Goal: Task Accomplishment & Management: Manage account settings

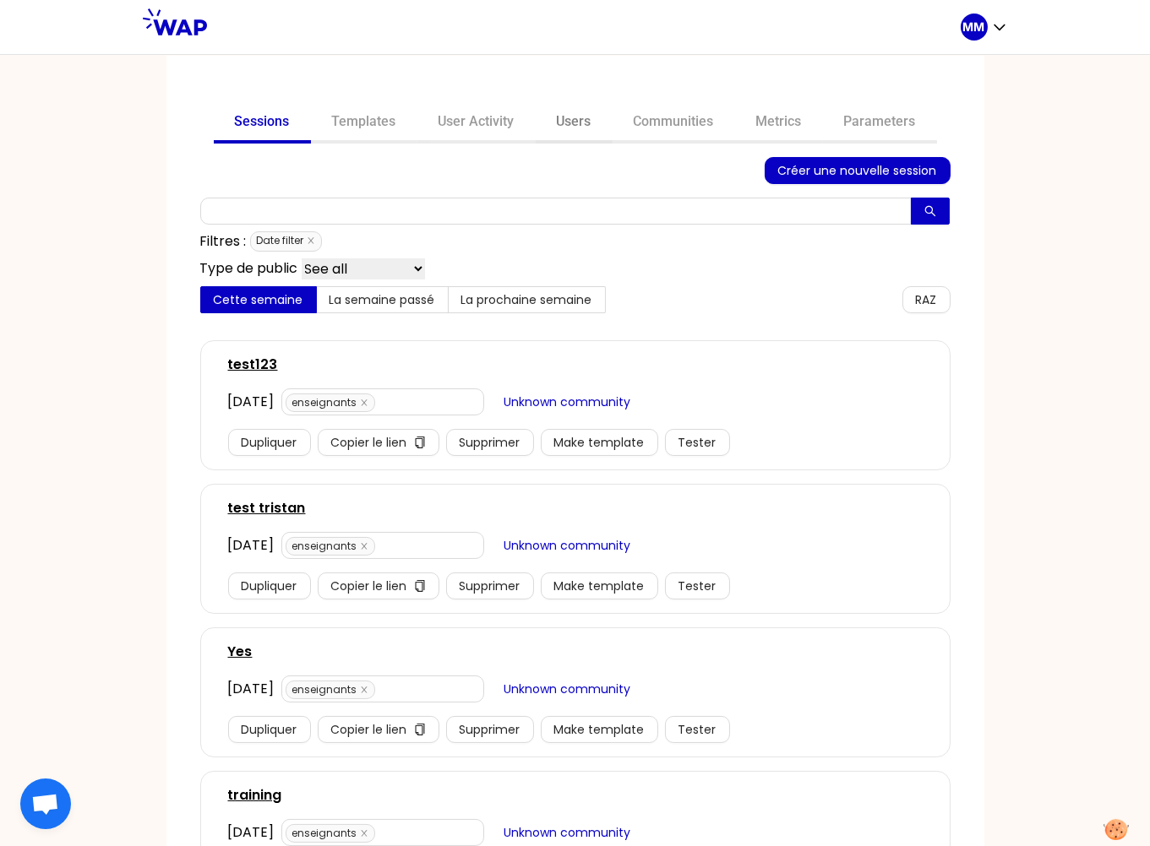
drag, startPoint x: 577, startPoint y: 121, endPoint x: 567, endPoint y: 141, distance: 22.7
click at [577, 121] on link "Users" at bounding box center [574, 123] width 77 height 41
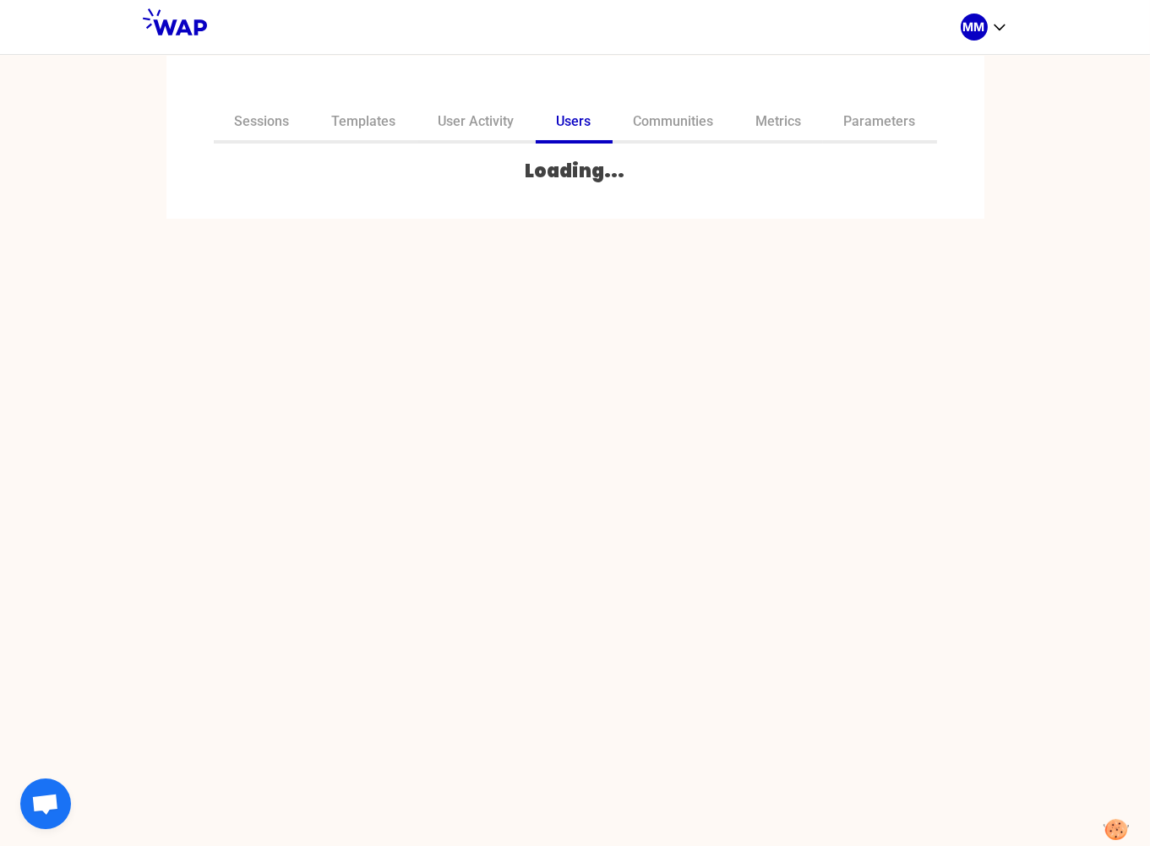
drag, startPoint x: 657, startPoint y: 125, endPoint x: 653, endPoint y: 144, distance: 19.1
click at [658, 125] on link "Communities" at bounding box center [673, 123] width 122 height 41
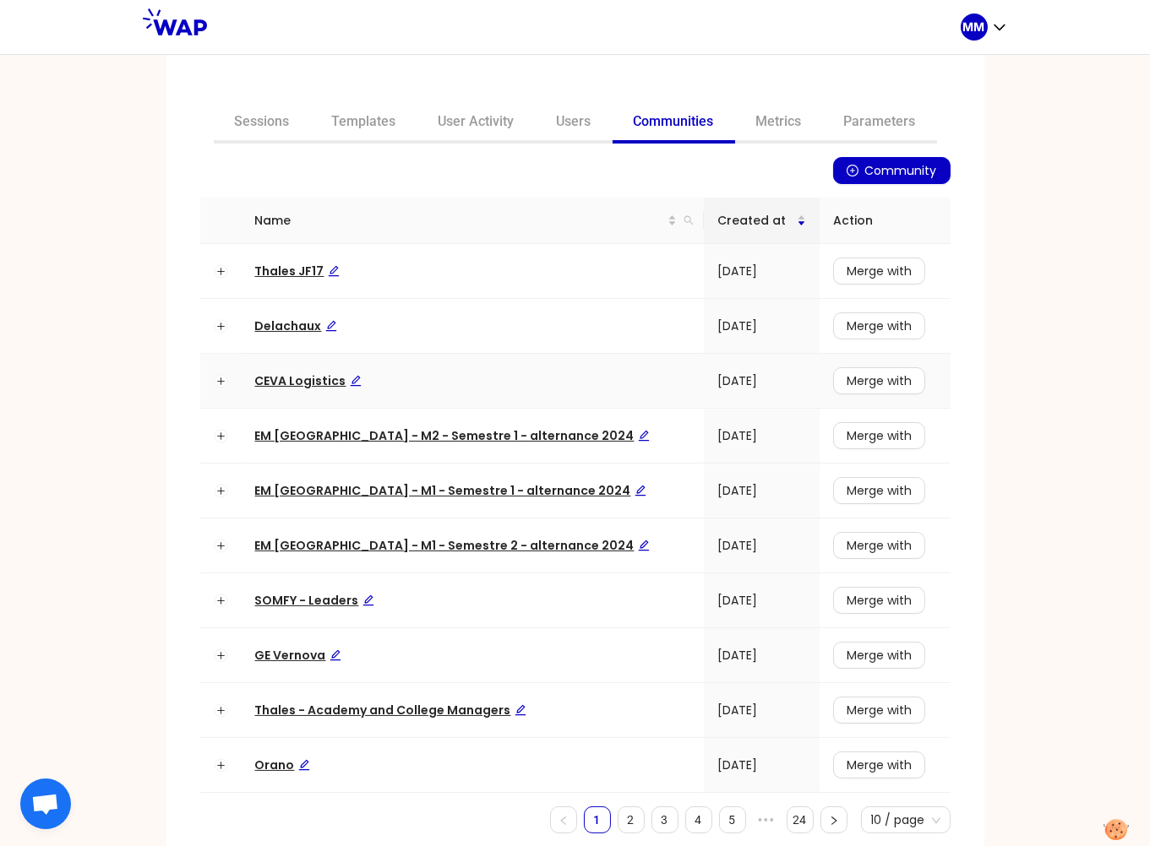
click at [302, 377] on span "CEVA Logistics" at bounding box center [308, 381] width 106 height 17
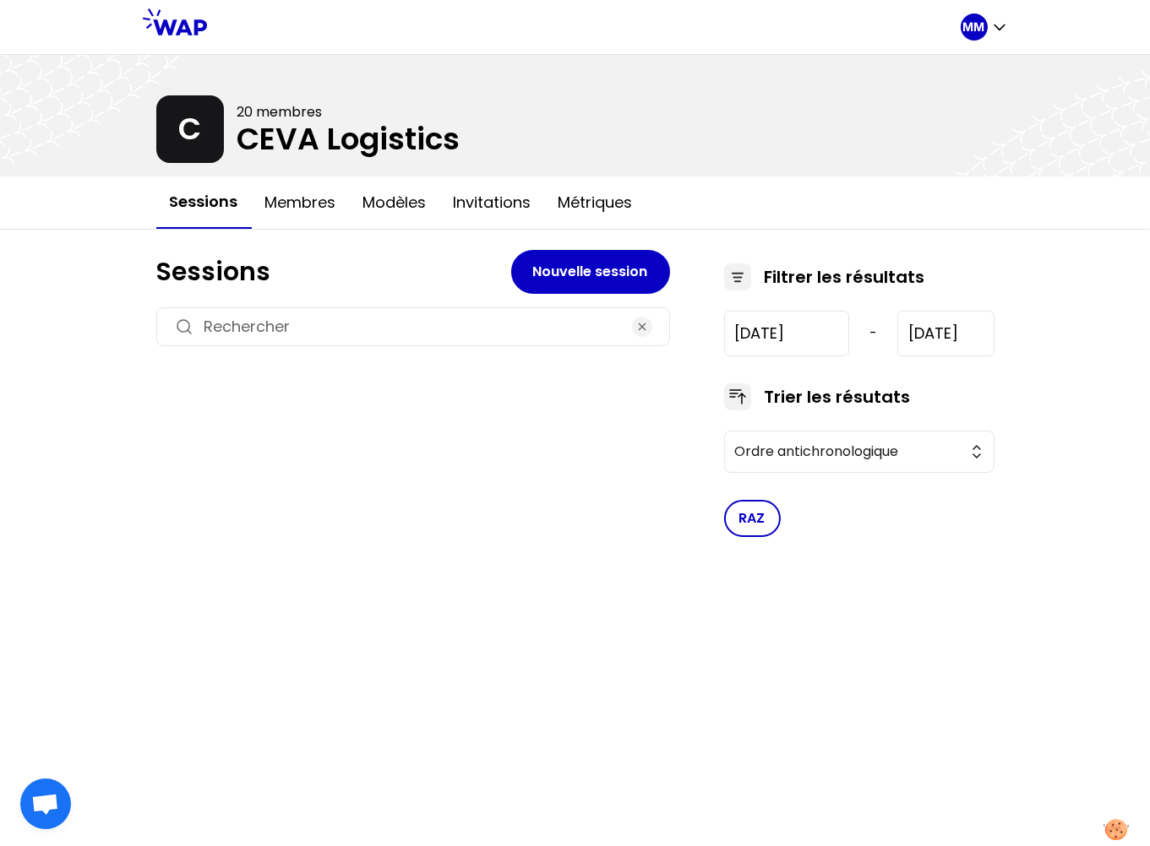
type input "[DATE]"
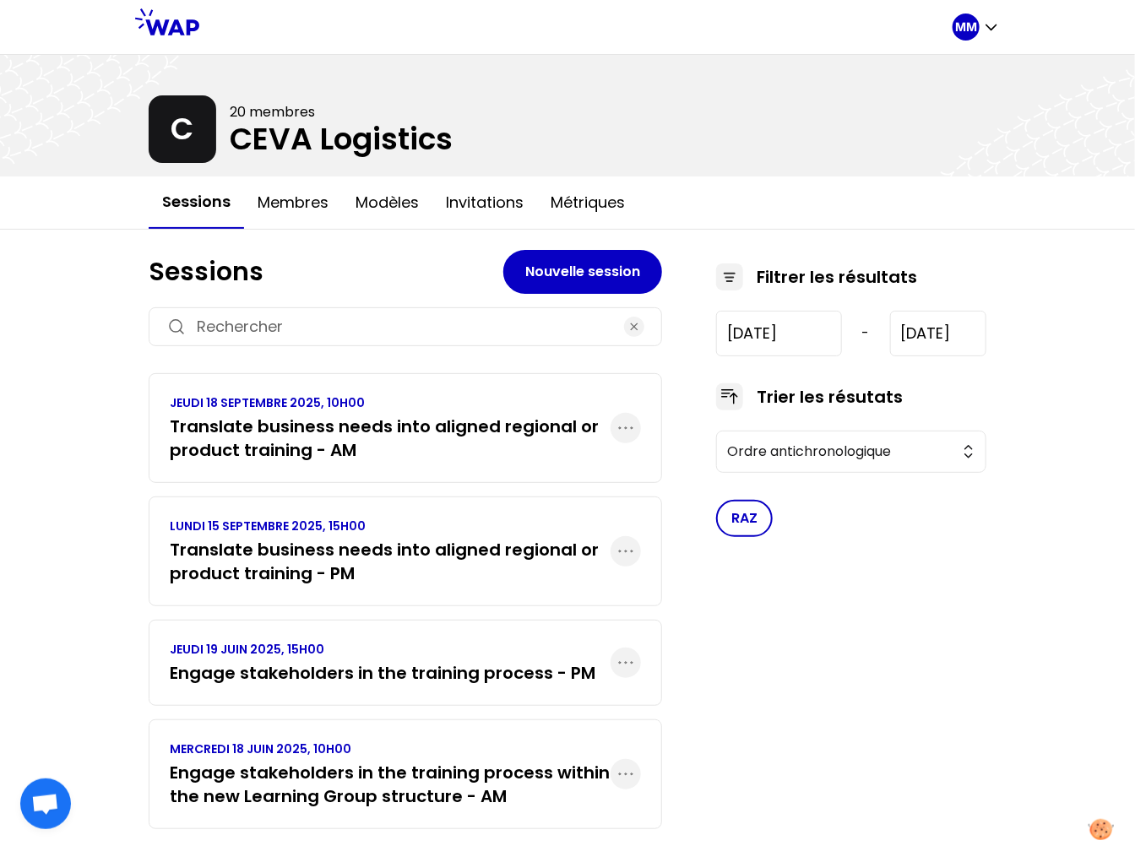
click at [372, 437] on h3 "Translate business needs into aligned regional or product training - AM" at bounding box center [390, 438] width 441 height 47
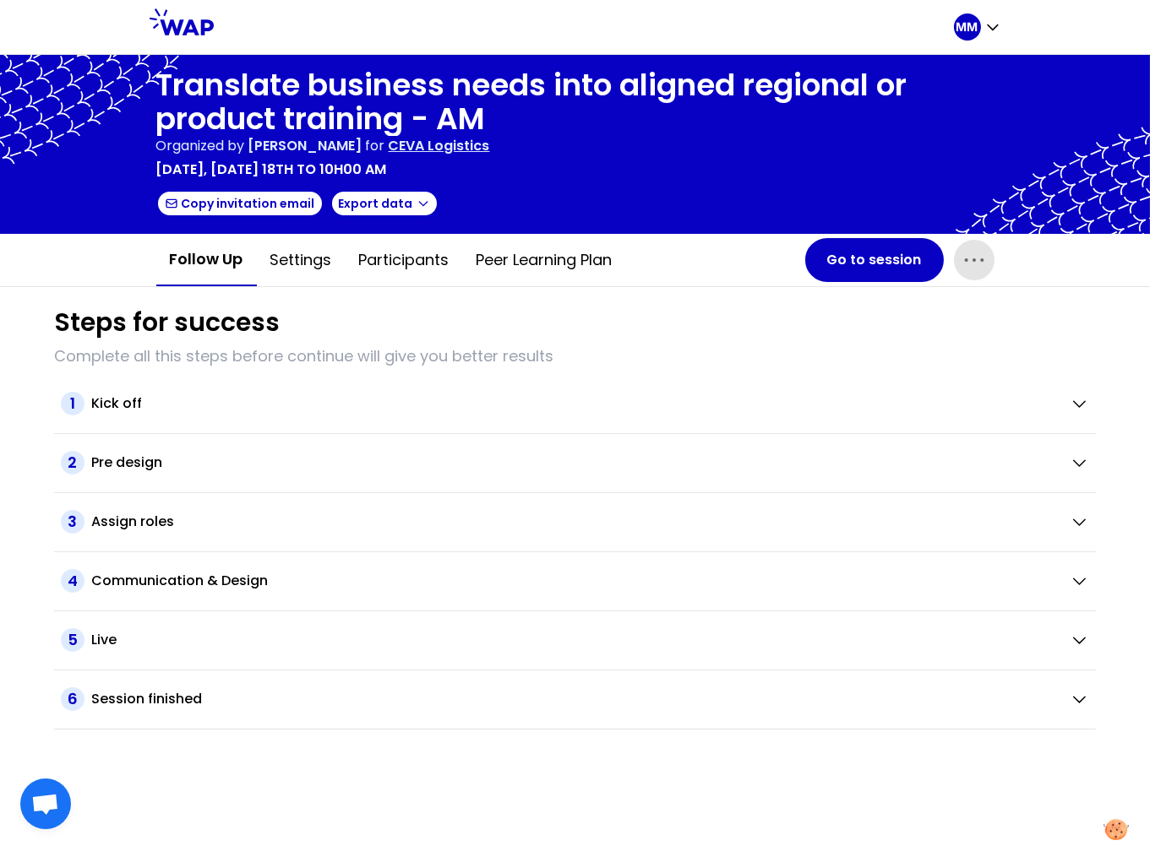
click at [961, 259] on icon "button" at bounding box center [974, 260] width 27 height 27
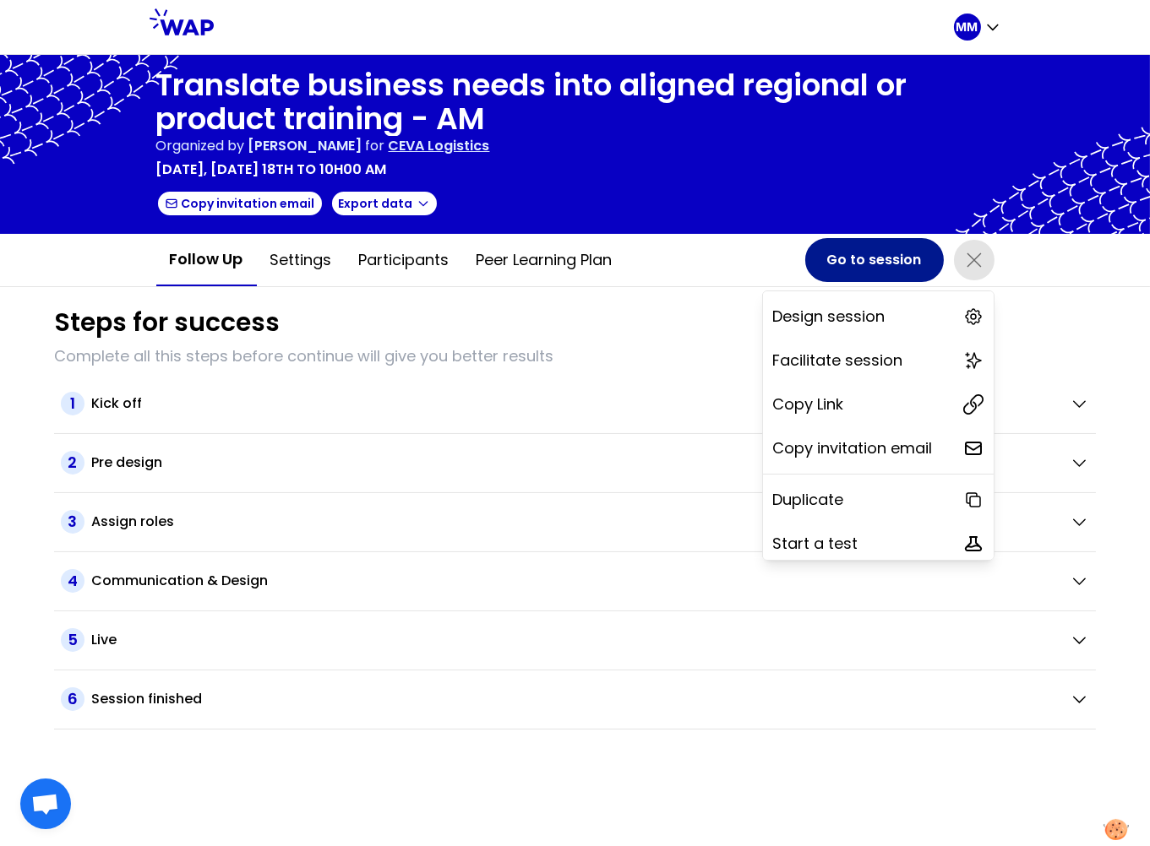
click at [874, 262] on button "Go to session" at bounding box center [874, 260] width 139 height 44
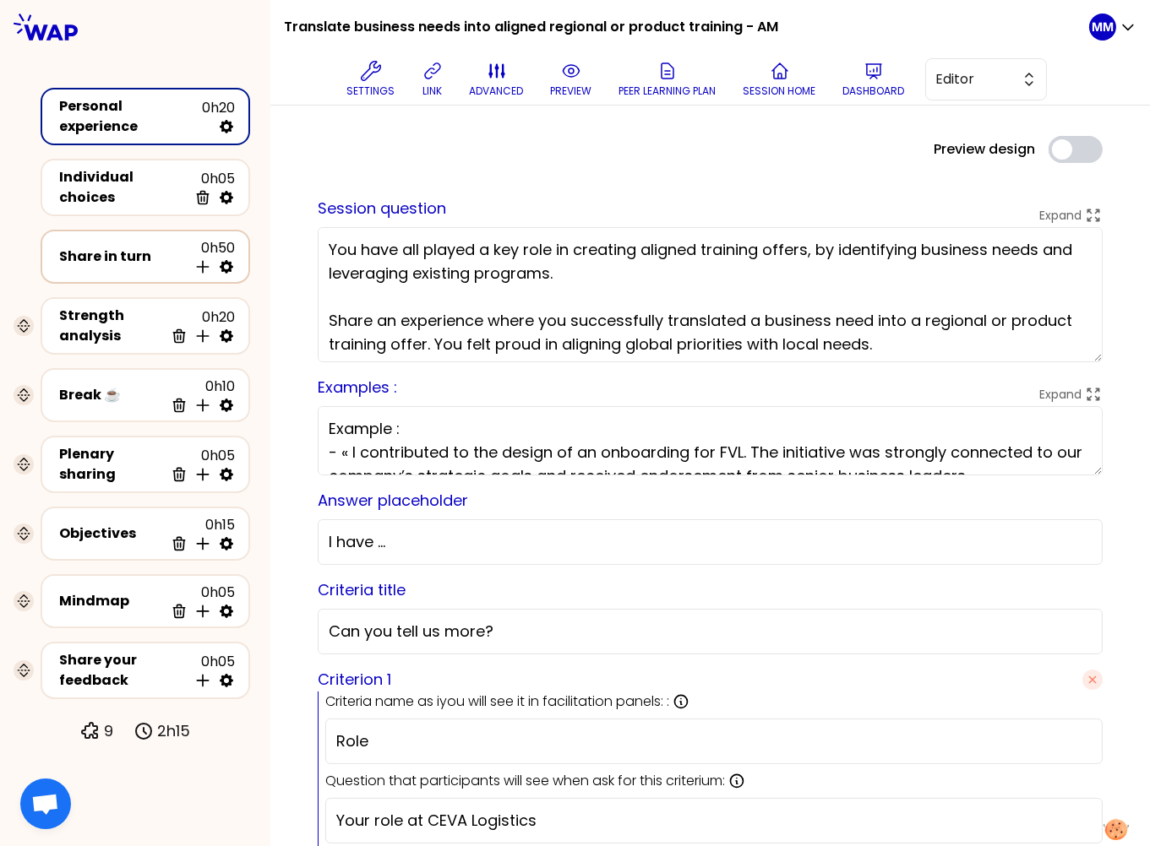
drag, startPoint x: 429, startPoint y: 79, endPoint x: 49, endPoint y: 241, distance: 413.0
click at [429, 79] on icon at bounding box center [432, 71] width 20 height 20
click at [380, 24] on h1 "Translate business needs into aligned regional or product training - AM" at bounding box center [531, 27] width 494 height 54
click at [381, 24] on h1 "Translate business needs into aligned regional or product training - AM" at bounding box center [531, 27] width 494 height 54
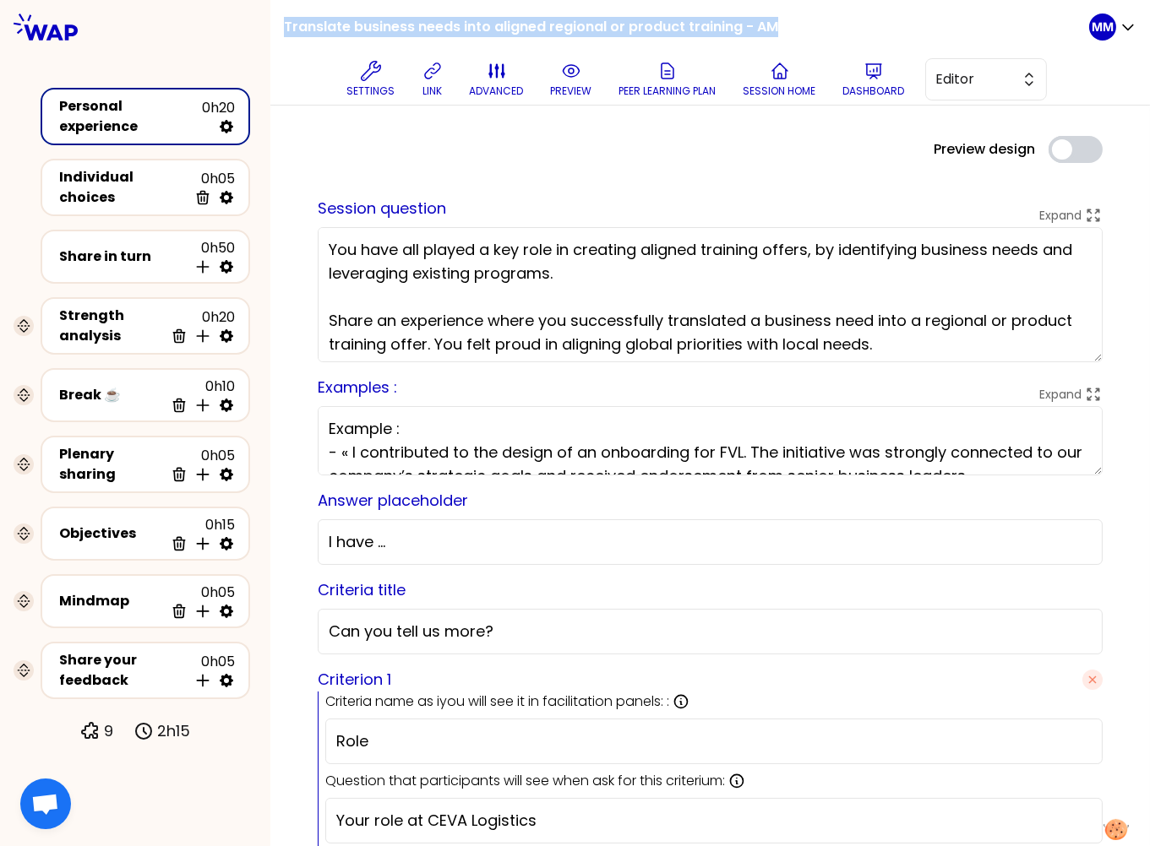
click at [381, 24] on h1 "Translate business needs into aligned regional or product training - AM" at bounding box center [531, 27] width 494 height 54
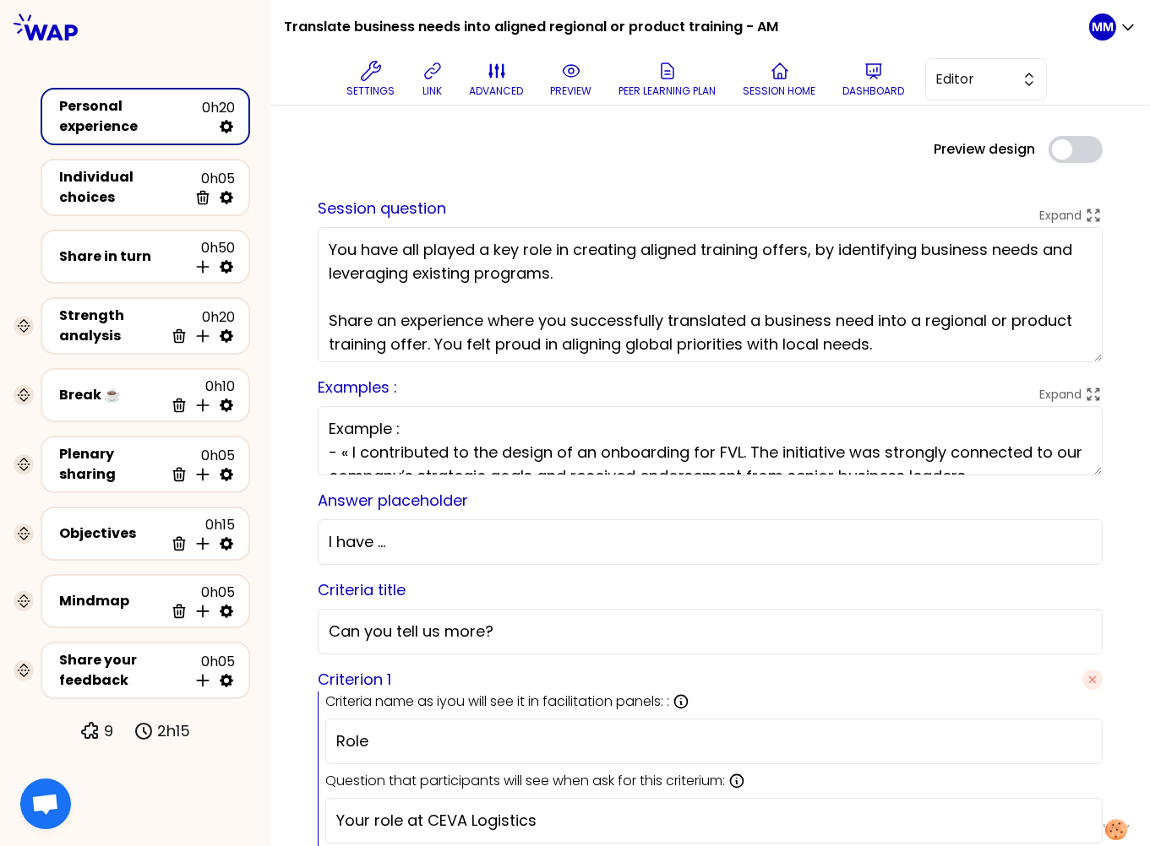
drag, startPoint x: 574, startPoint y: 22, endPoint x: 654, endPoint y: 15, distance: 80.5
click at [574, 22] on h1 "Translate business needs into aligned regional or product training - AM" at bounding box center [531, 27] width 494 height 54
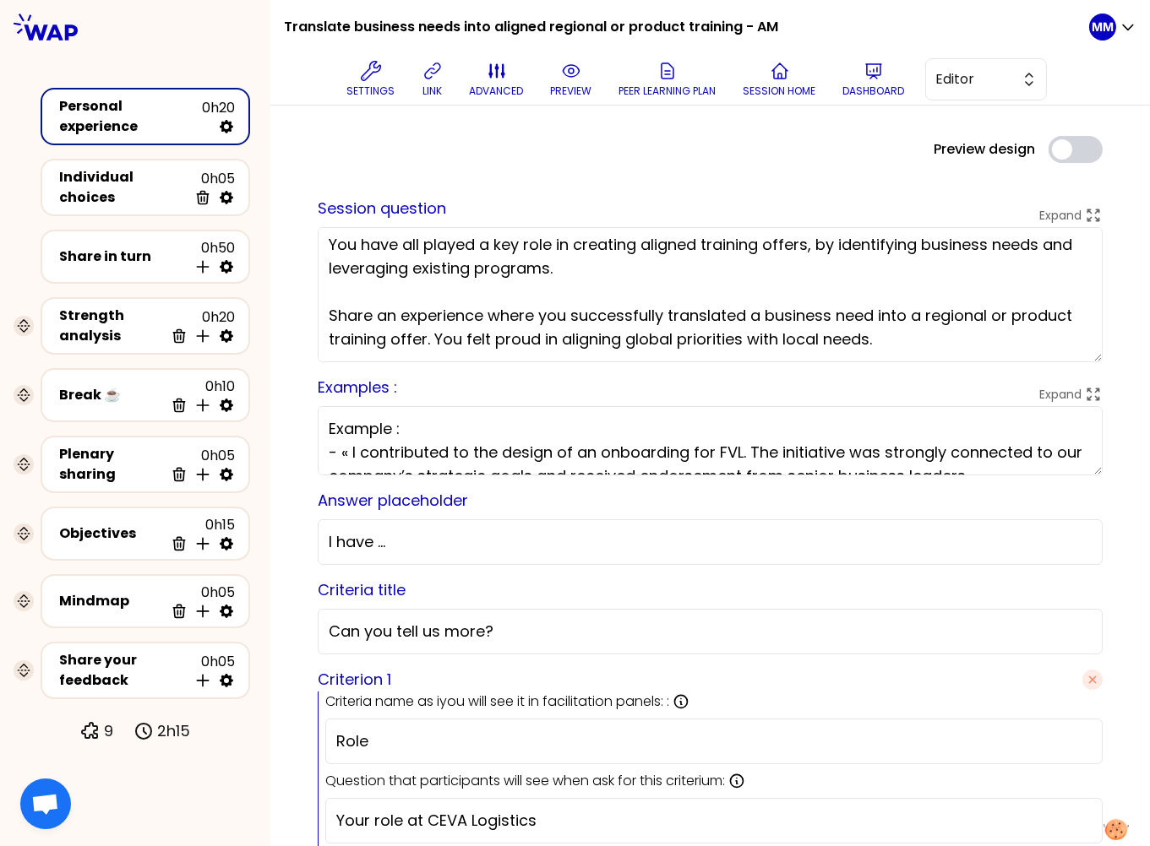
drag, startPoint x: 656, startPoint y: 320, endPoint x: 982, endPoint y: 346, distance: 327.1
click at [982, 346] on textarea "You have all played a key role in creating aligned training offers, by identify…" at bounding box center [710, 294] width 785 height 135
click at [366, 84] on p "Settings" at bounding box center [371, 91] width 48 height 14
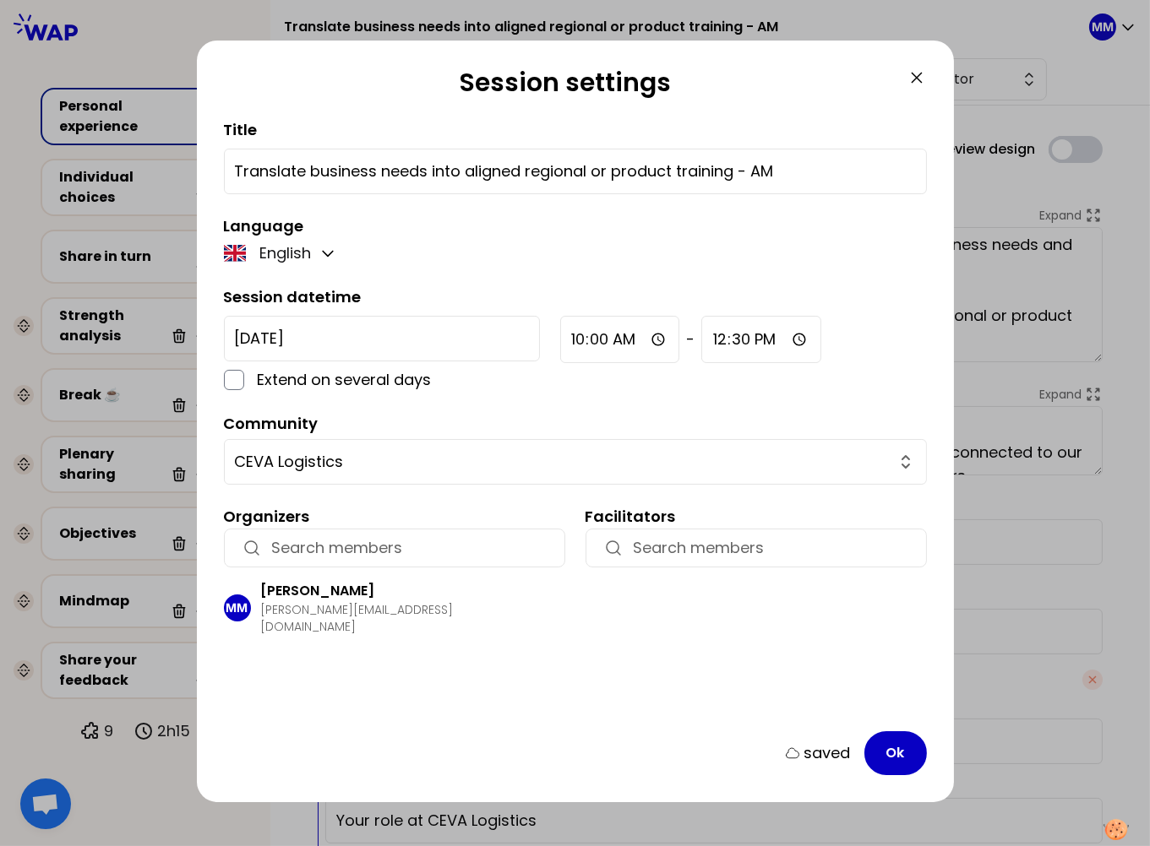
drag, startPoint x: 912, startPoint y: 78, endPoint x: 793, endPoint y: 77, distance: 118.3
click at [912, 78] on icon at bounding box center [916, 78] width 20 height 20
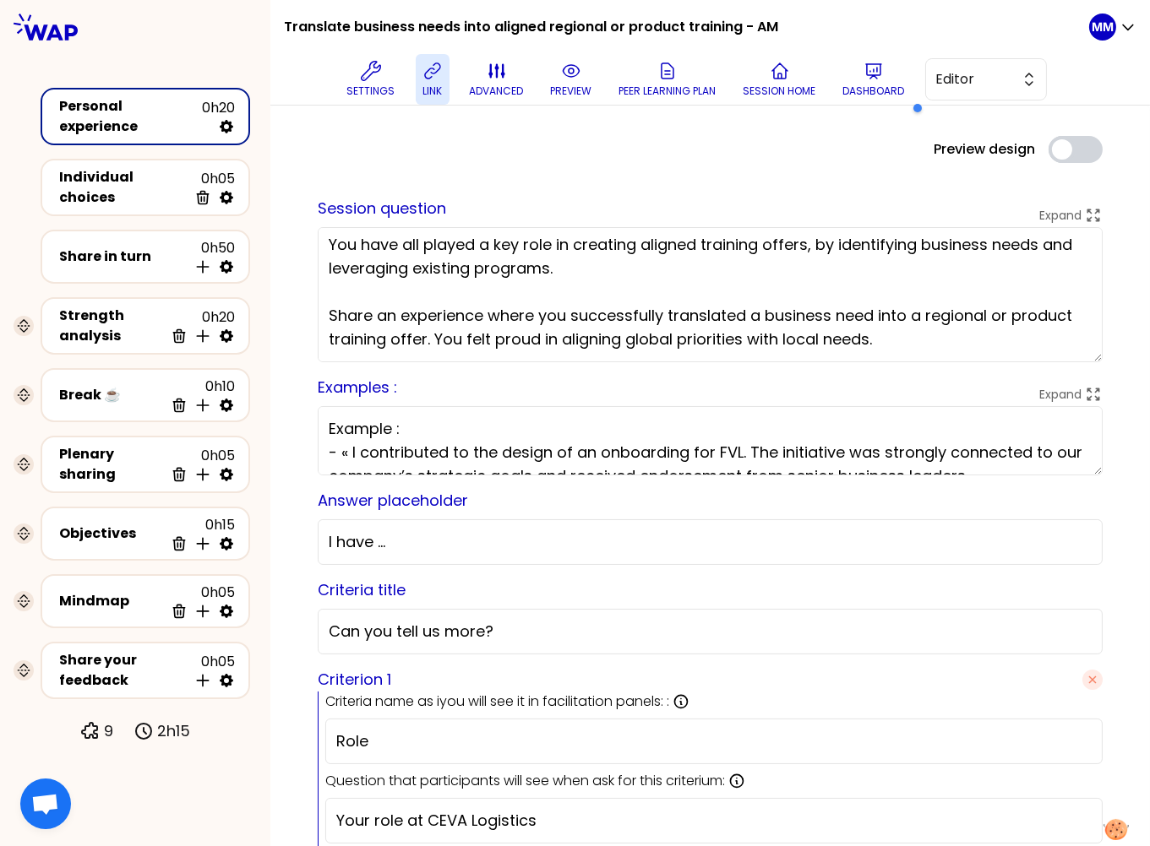
click at [433, 94] on p "link" at bounding box center [431, 91] width 19 height 14
click at [362, 84] on p "Settings" at bounding box center [371, 91] width 48 height 14
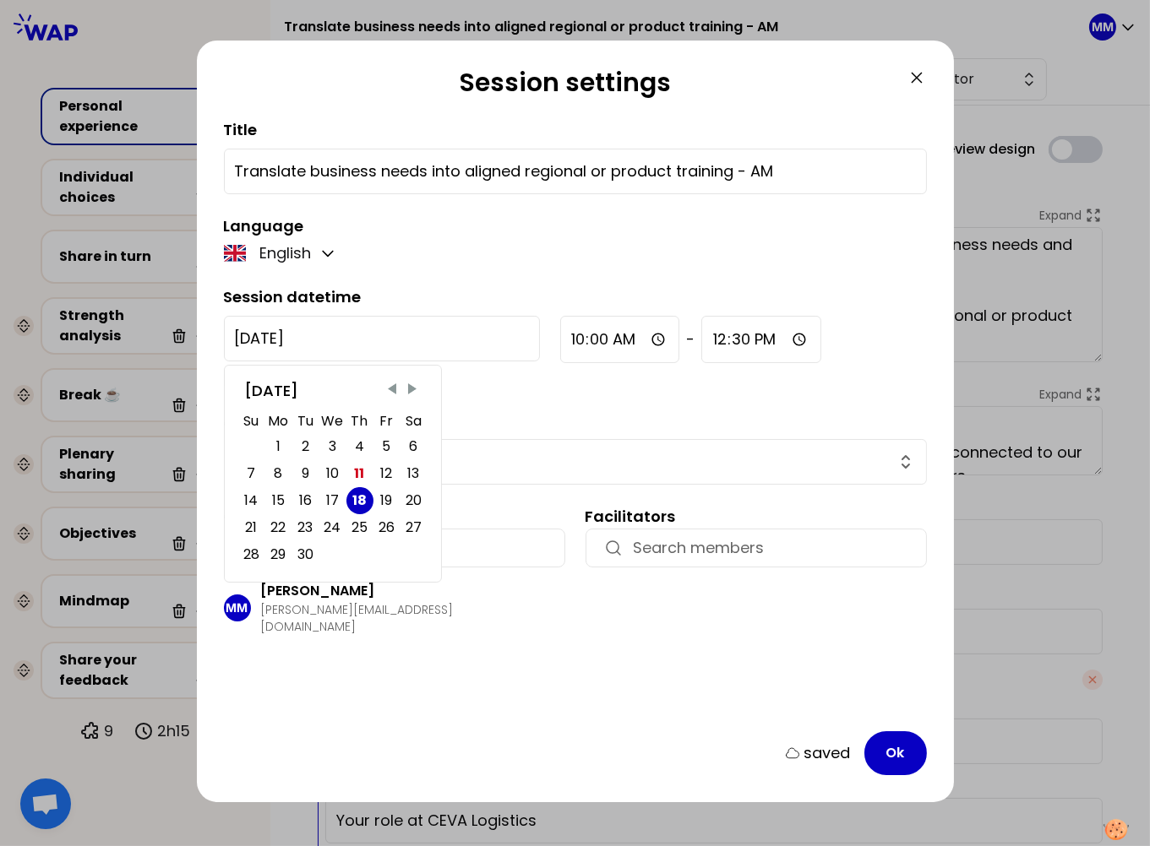
click at [317, 356] on input "[DATE]" at bounding box center [382, 339] width 316 height 46
drag, startPoint x: 923, startPoint y: 75, endPoint x: 912, endPoint y: 75, distance: 11.8
click at [924, 75] on icon at bounding box center [916, 78] width 20 height 20
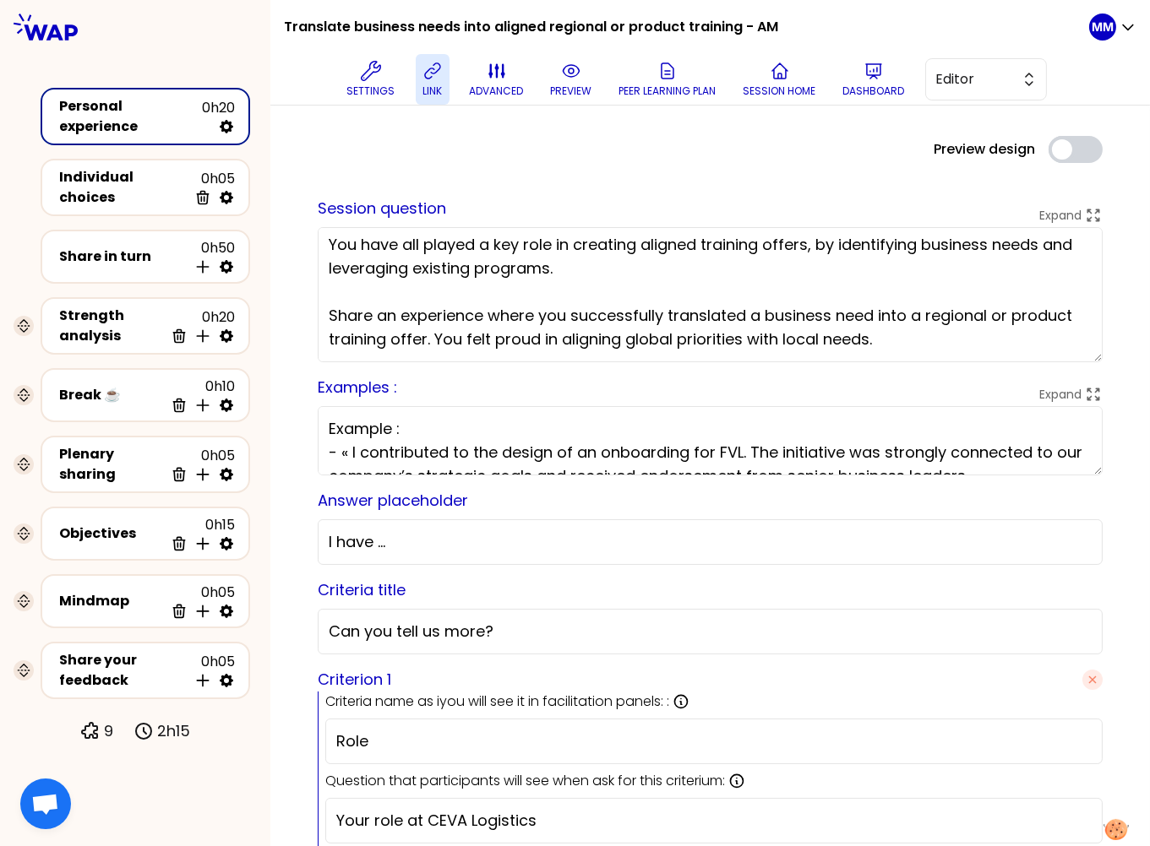
click at [434, 84] on p "link" at bounding box center [431, 91] width 19 height 14
click at [867, 91] on p "Dashboard" at bounding box center [874, 91] width 62 height 14
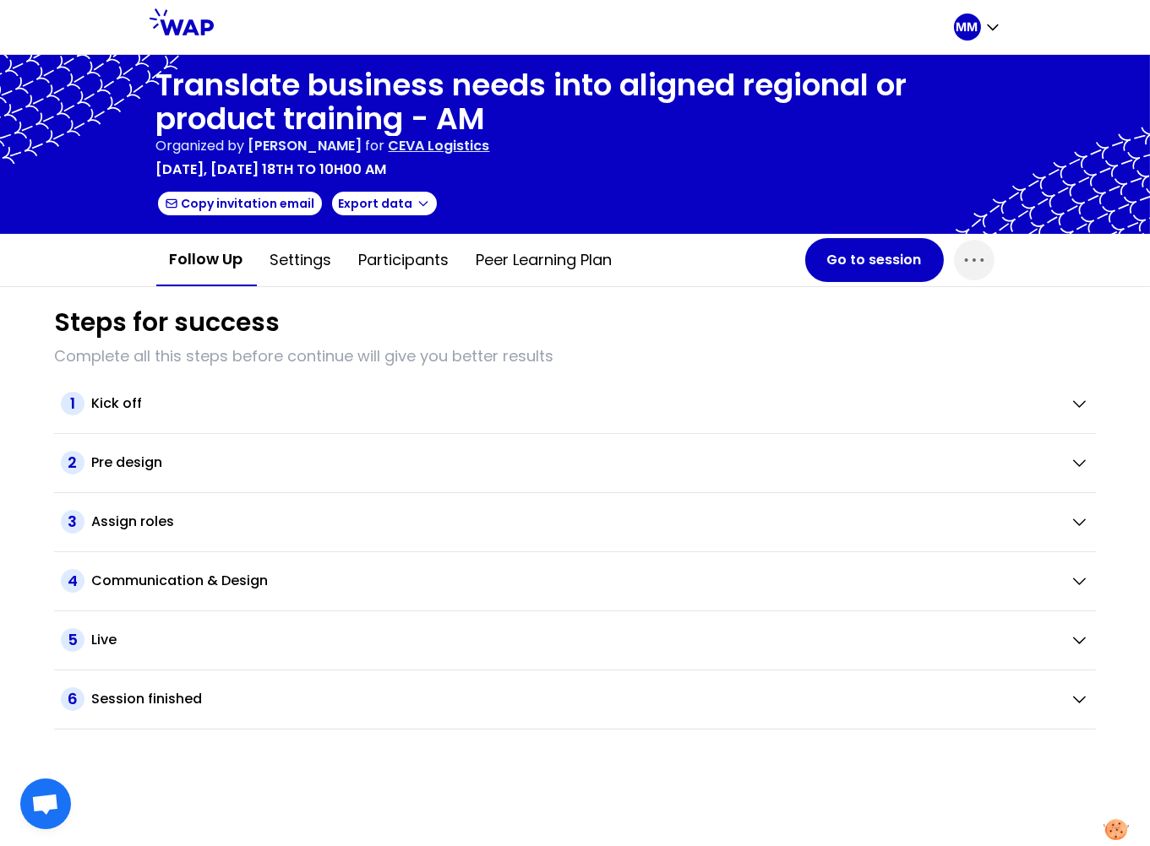
click at [486, 147] on p "CEVA Logistics" at bounding box center [439, 146] width 101 height 20
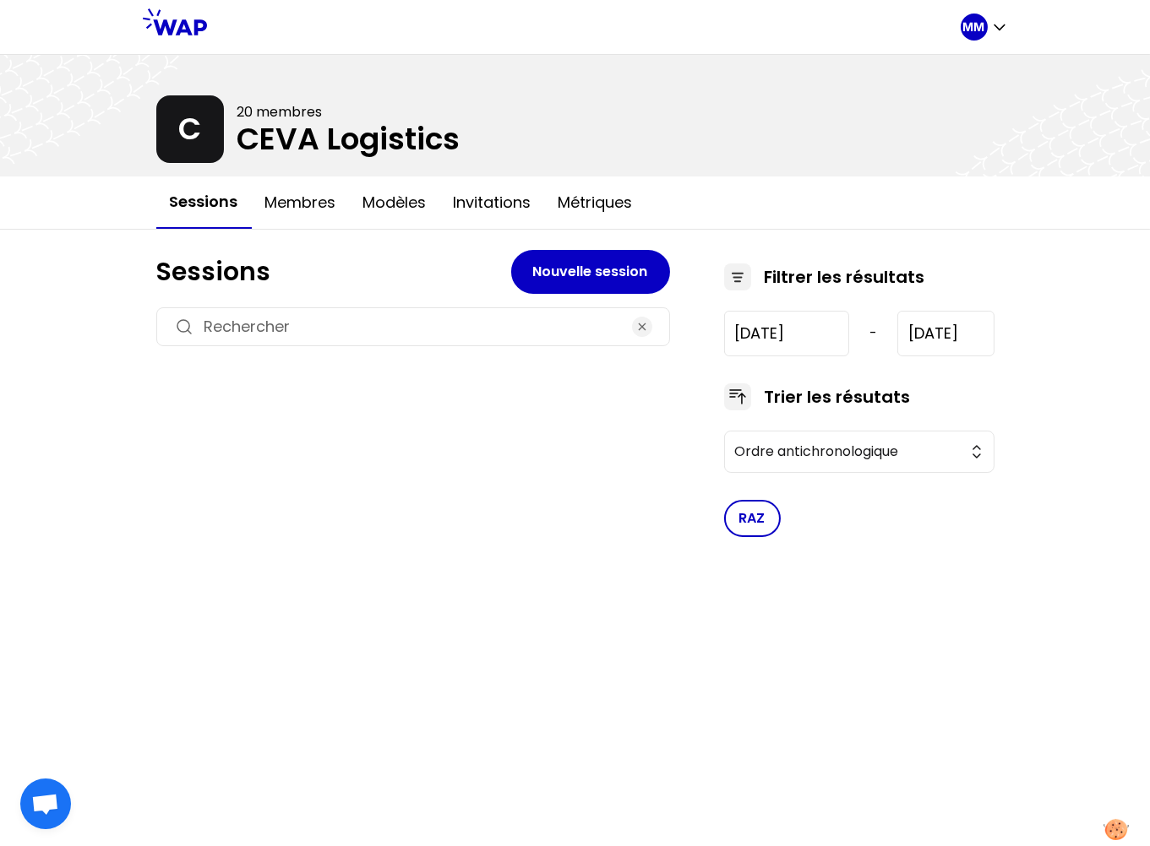
type input "[DATE]"
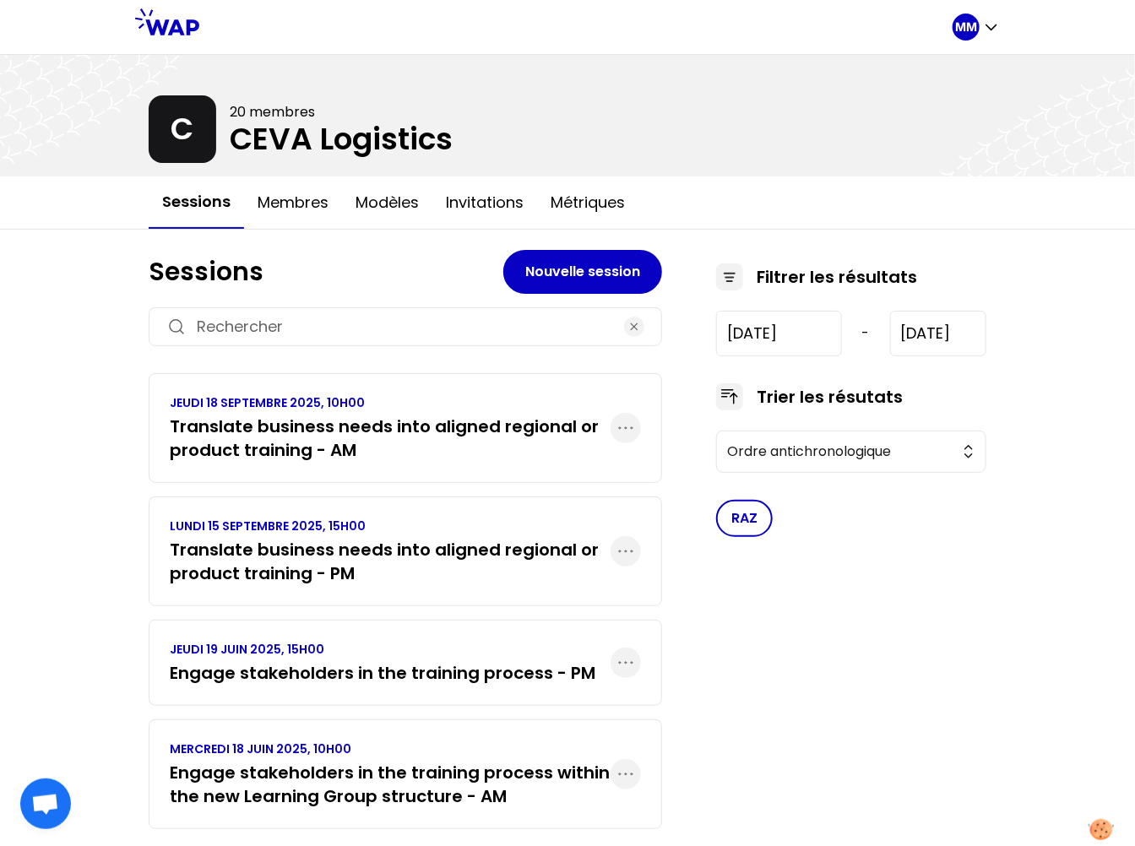
click at [346, 584] on div "LUNDI 15 SEPTEMBRE 2025, 15H00 Translate business needs into aligned regional o…" at bounding box center [406, 552] width 514 height 110
click at [378, 565] on h3 "Translate business needs into aligned regional or product training - PM" at bounding box center [390, 561] width 441 height 47
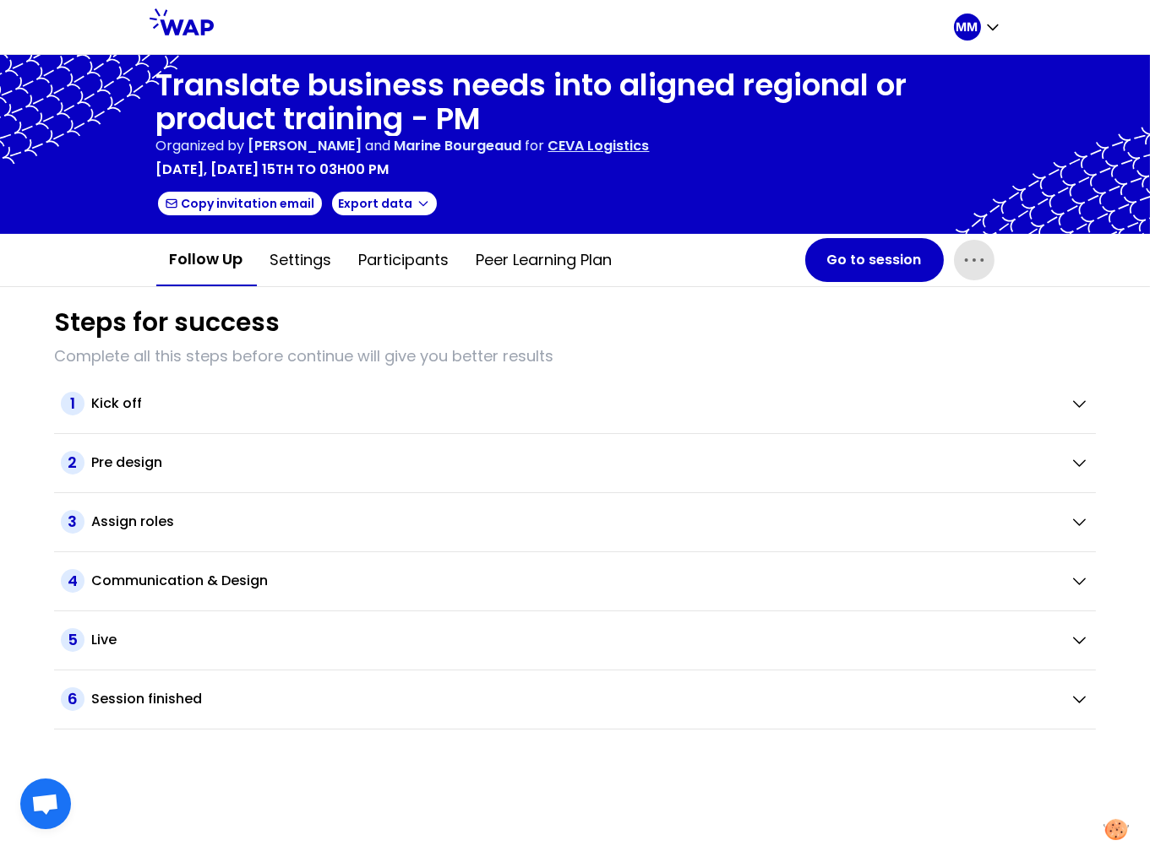
click at [983, 258] on icon "button" at bounding box center [974, 260] width 27 height 27
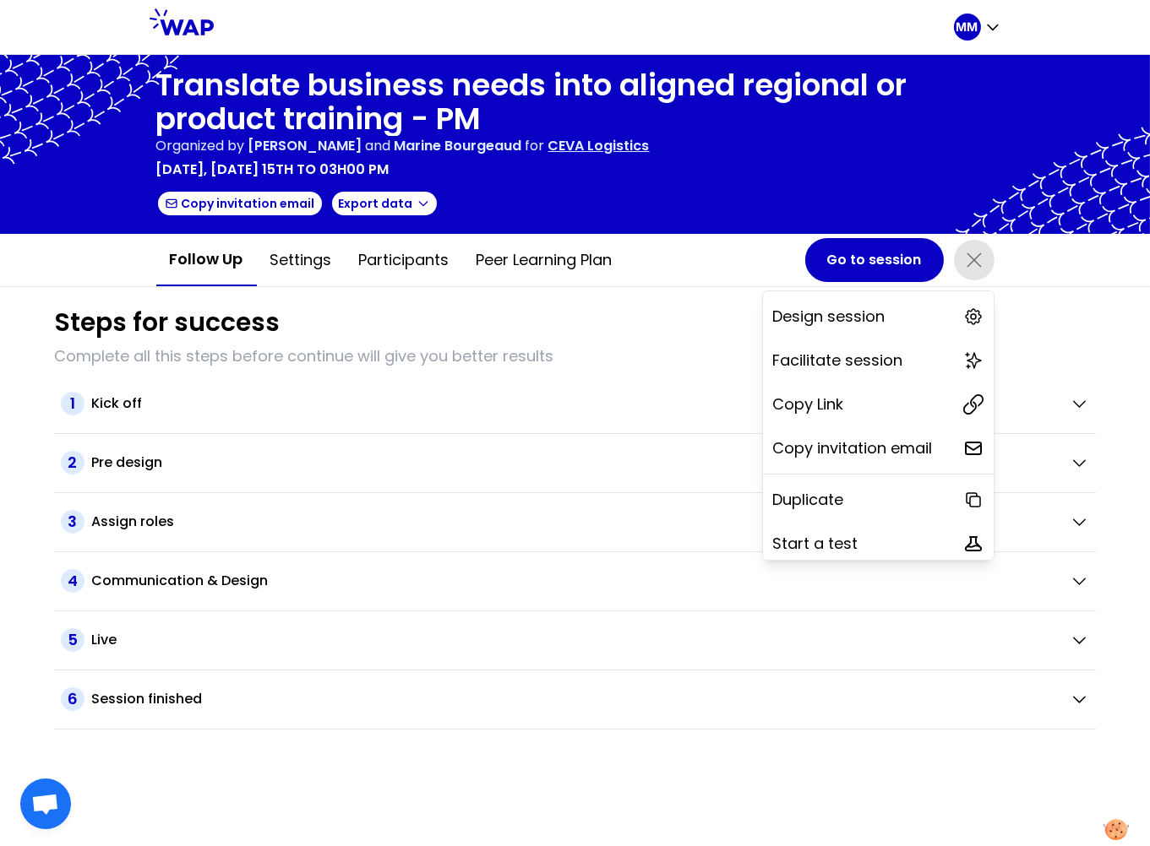
drag, startPoint x: 819, startPoint y: 406, endPoint x: 151, endPoint y: 301, distance: 675.7
click at [818, 405] on p "Copy Link" at bounding box center [808, 405] width 71 height 24
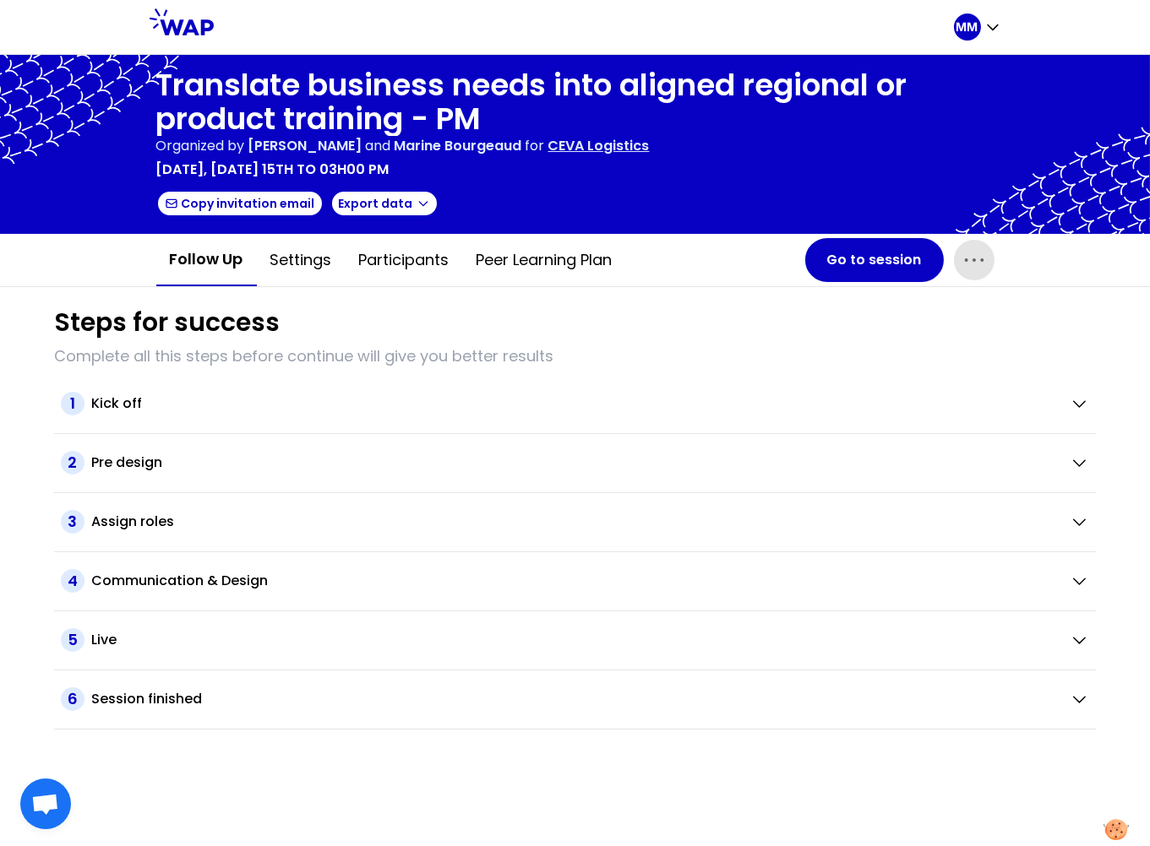
click at [994, 259] on div "Follow up Settings Participants Peer learning plan Go to session" at bounding box center [575, 260] width 865 height 52
click at [971, 269] on icon "button" at bounding box center [974, 260] width 27 height 27
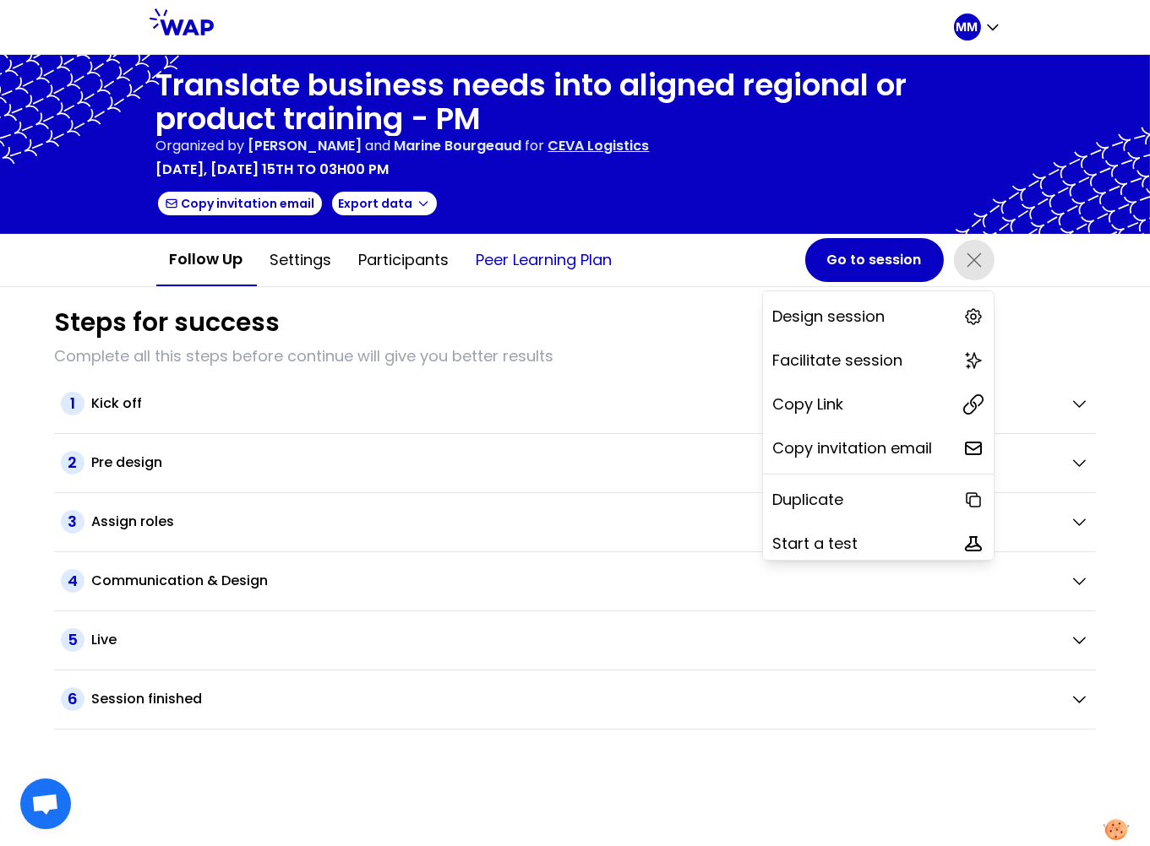
drag, startPoint x: 812, startPoint y: 409, endPoint x: 578, endPoint y: 232, distance: 293.1
click at [812, 408] on p "Copy Link" at bounding box center [808, 405] width 71 height 24
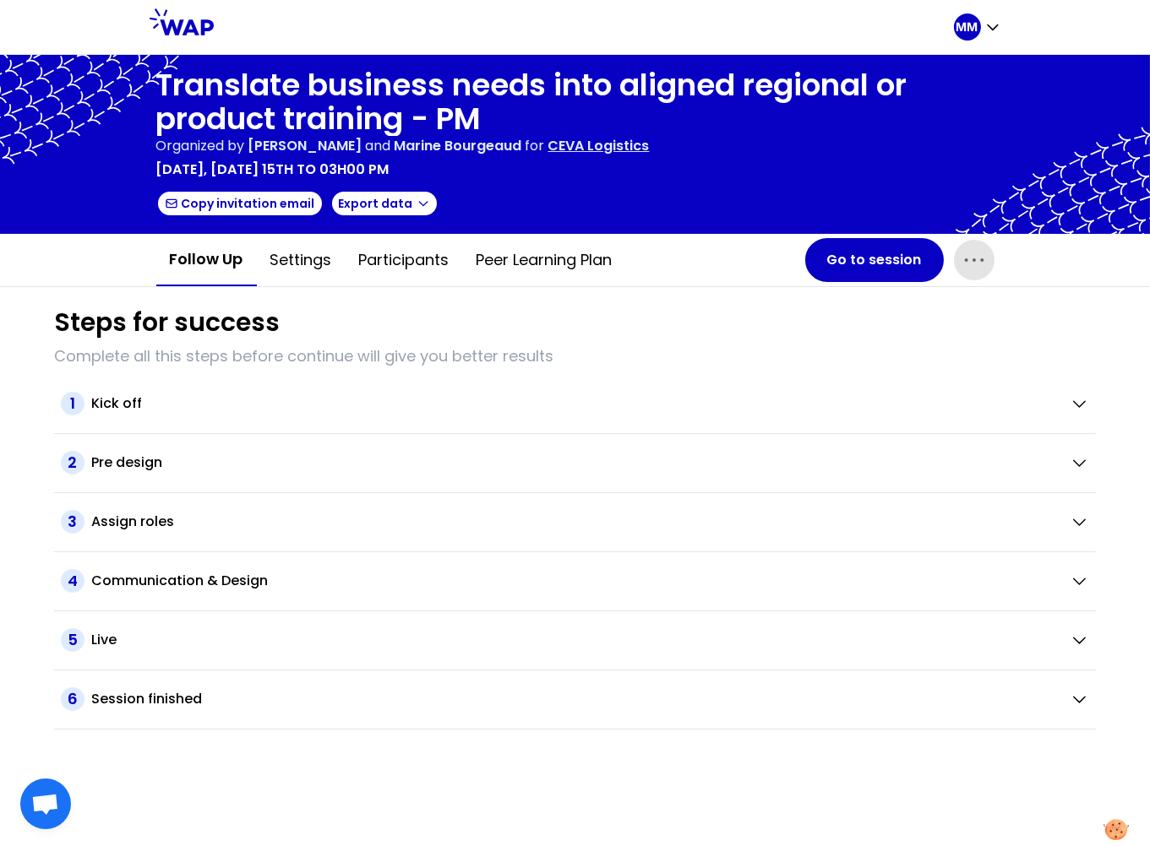
click at [980, 259] on icon "button" at bounding box center [974, 260] width 27 height 27
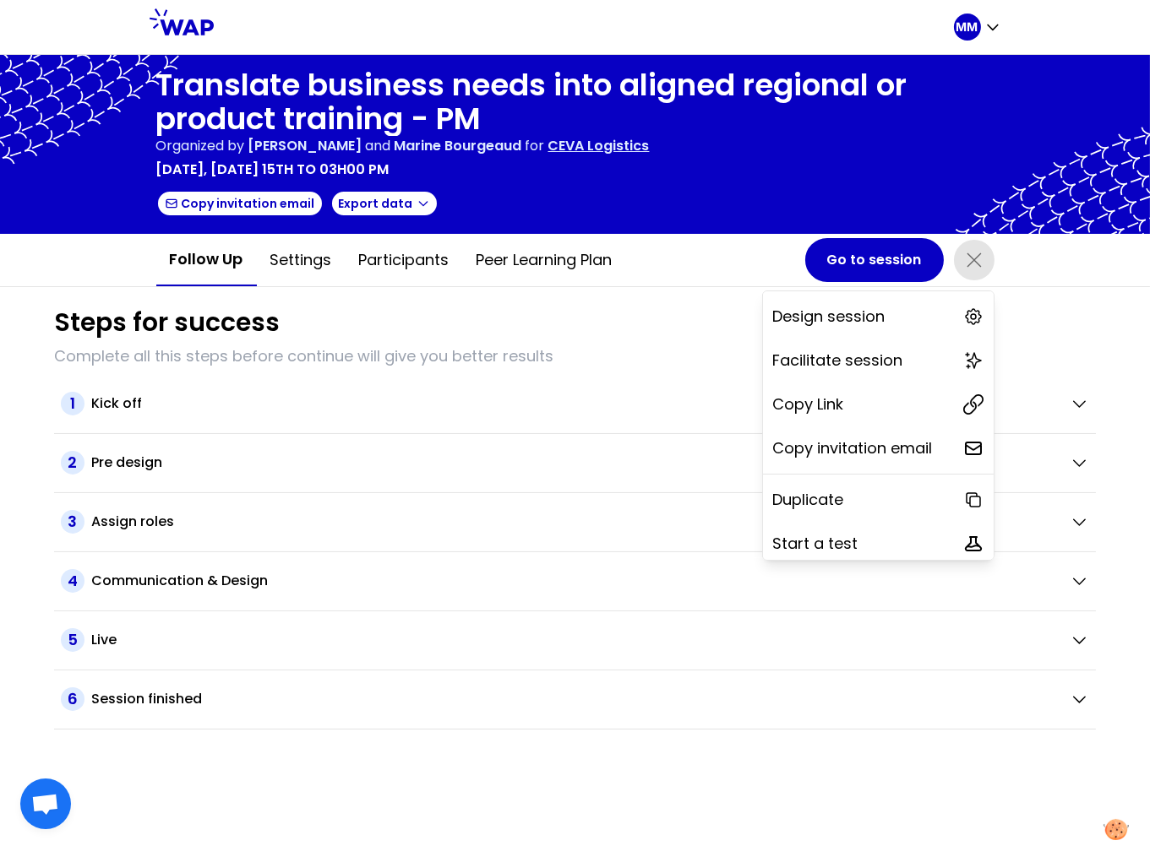
drag, startPoint x: 811, startPoint y: 405, endPoint x: 340, endPoint y: 63, distance: 582.5
click at [810, 404] on p "Copy Link" at bounding box center [808, 405] width 71 height 24
